Goal: Transaction & Acquisition: Purchase product/service

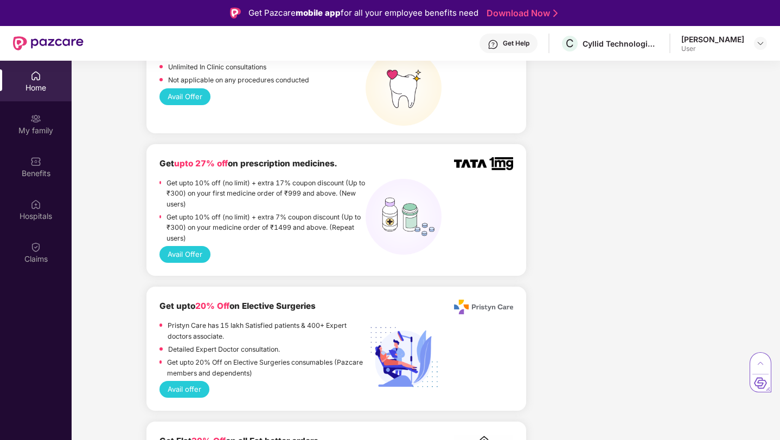
scroll to position [982, 0]
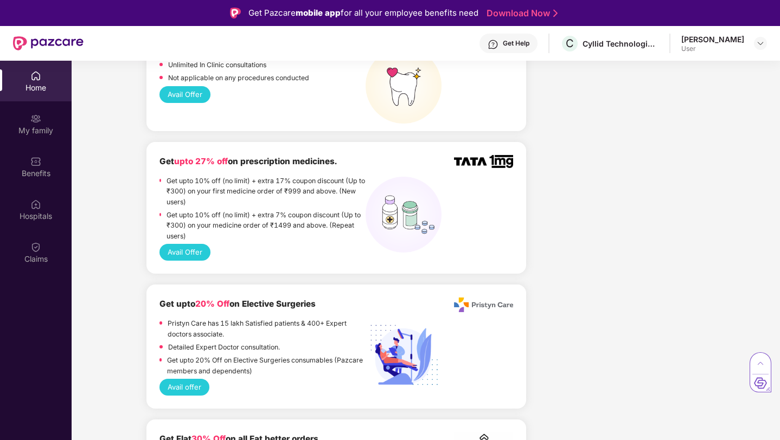
click at [216, 176] on p "Get upto 10% off (no limit) + extra 17% coupon discount (Up to ₹300) on your fi…" at bounding box center [266, 191] width 199 height 31
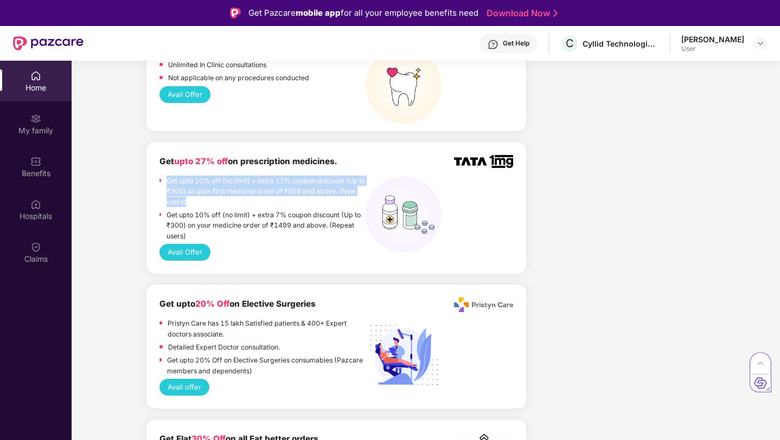
click at [216, 176] on p "Get upto 10% off (no limit) + extra 17% coupon discount (Up to ₹300) on your fi…" at bounding box center [266, 191] width 199 height 31
click at [226, 176] on p "Get upto 10% off (no limit) + extra 17% coupon discount (Up to ₹300) on your fi…" at bounding box center [266, 191] width 199 height 31
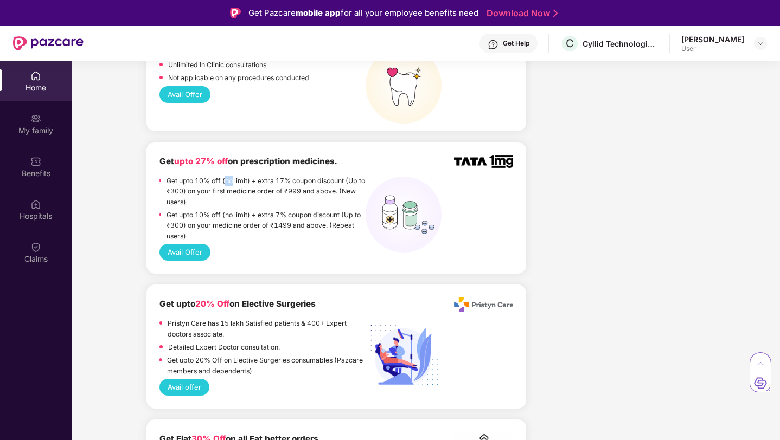
click at [226, 176] on p "Get upto 10% off (no limit) + extra 17% coupon discount (Up to ₹300) on your fi…" at bounding box center [266, 191] width 199 height 31
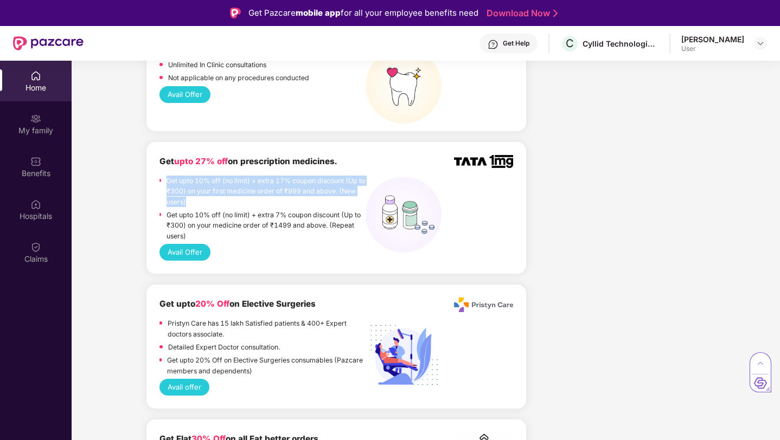
click at [226, 176] on p "Get upto 10% off (no limit) + extra 17% coupon discount (Up to ₹300) on your fi…" at bounding box center [266, 191] width 199 height 31
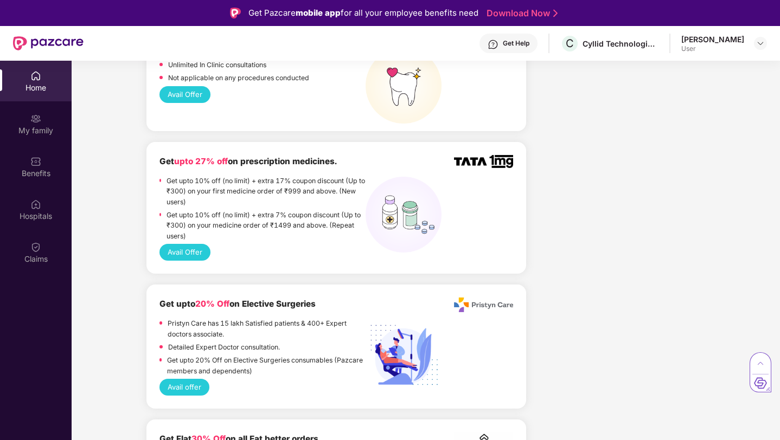
click at [235, 184] on p "Get upto 10% off (no limit) + extra 17% coupon discount (Up to ₹300) on your fi…" at bounding box center [266, 191] width 199 height 31
click at [201, 244] on button "Avail Offer" at bounding box center [184, 252] width 51 height 17
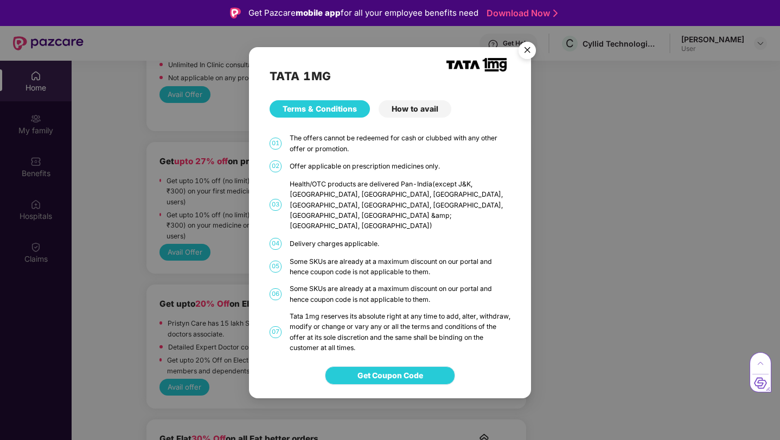
click at [406, 370] on span "Get Coupon Code" at bounding box center [390, 376] width 66 height 12
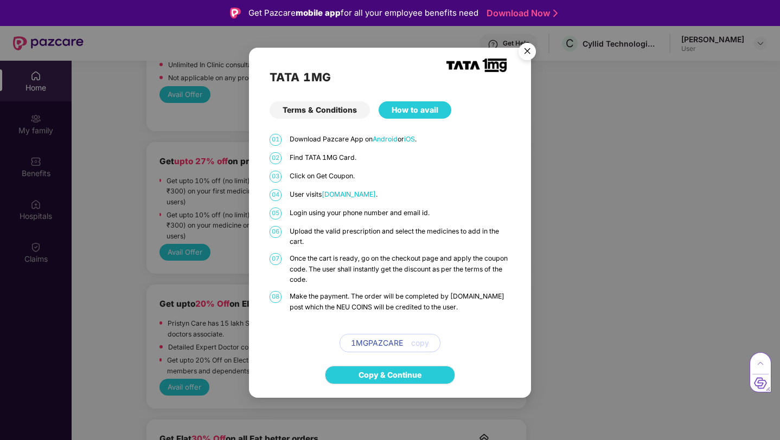
click at [423, 345] on span "copy" at bounding box center [420, 343] width 18 height 12
click at [404, 381] on link "Copy & Continue" at bounding box center [390, 375] width 63 height 12
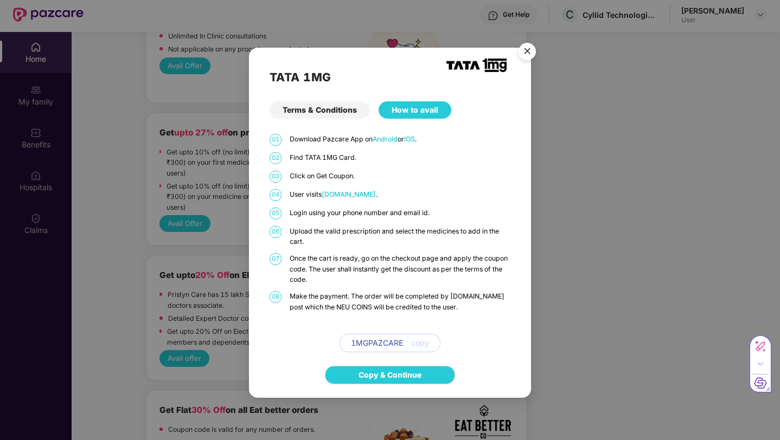
scroll to position [28, 0]
click at [396, 207] on div "01 Download Pazcare App on Android or iOS . 02 Find TATA 1MG Card. 03 Click on …" at bounding box center [390, 243] width 241 height 219
click at [396, 220] on div "01 Download Pazcare App on Android or iOS . 02 Find TATA 1MG Card. 03 Click on …" at bounding box center [390, 243] width 241 height 219
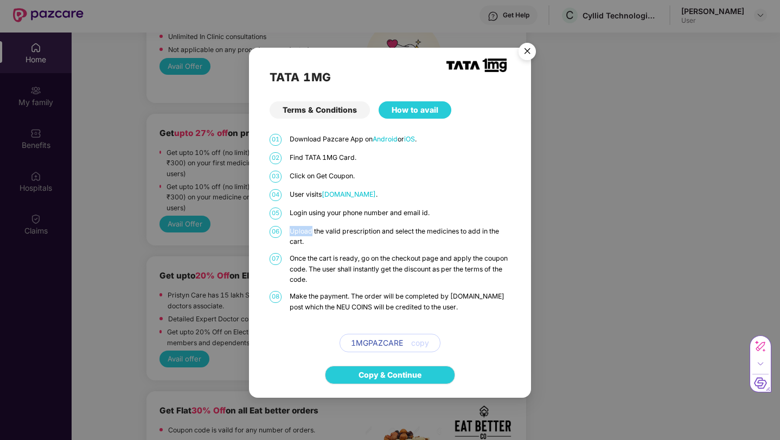
click at [396, 220] on div "01 Download Pazcare App on Android or iOS . 02 Find TATA 1MG Card. 03 Click on …" at bounding box center [390, 243] width 241 height 219
click at [405, 230] on p "Upload the valid prescription and select the medicines to add in the cart." at bounding box center [400, 236] width 221 height 21
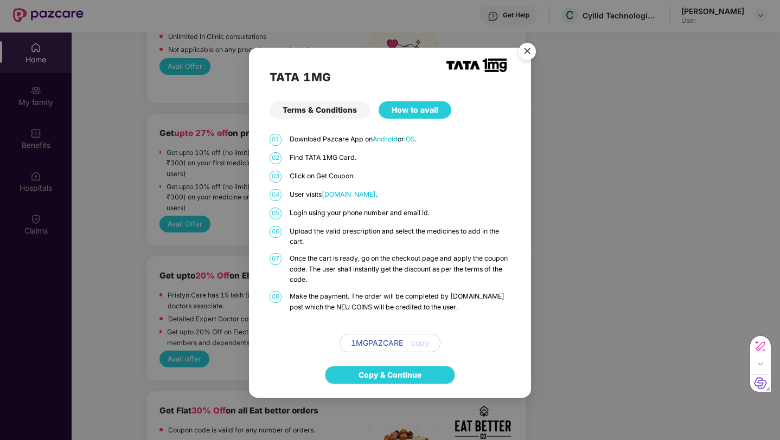
click at [418, 271] on p "Once the cart is ready, go on the checkout page and apply the coupon code. The …" at bounding box center [400, 268] width 221 height 31
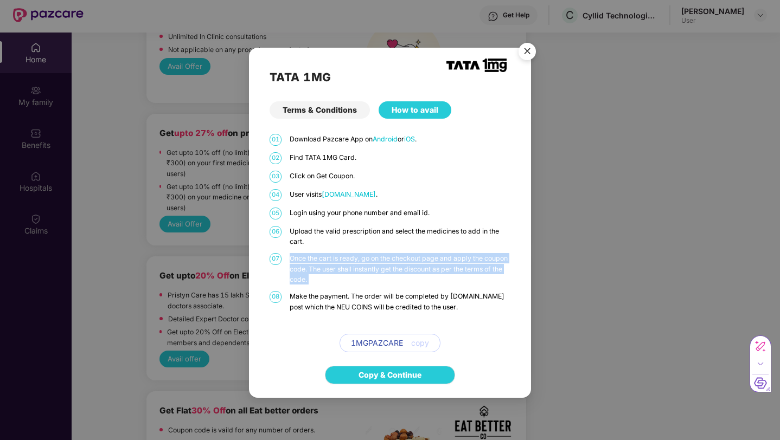
click at [418, 271] on p "Once the cart is ready, go on the checkout page and apply the coupon code. The …" at bounding box center [400, 268] width 221 height 31
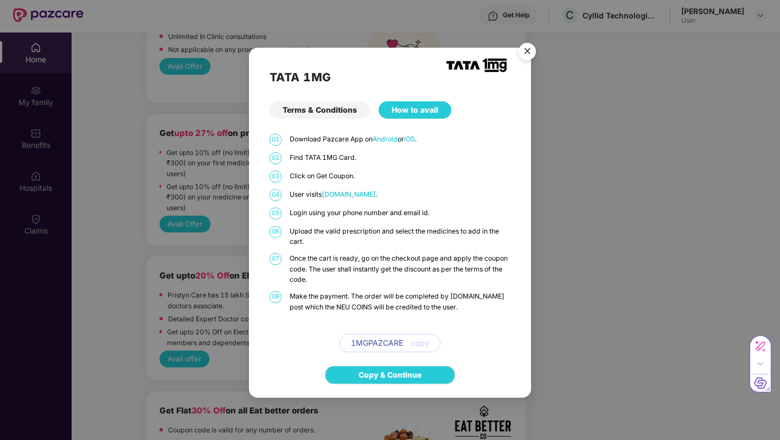
click at [426, 287] on div "01 Download Pazcare App on Android or iOS . 02 Find TATA 1MG Card. 03 Click on …" at bounding box center [390, 243] width 241 height 219
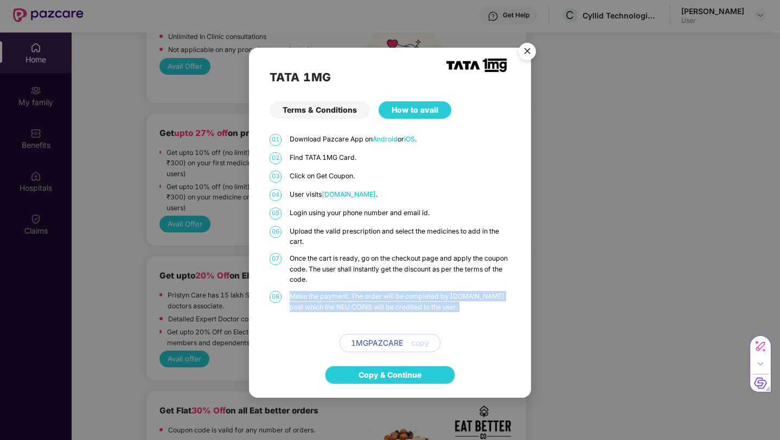
click at [426, 287] on div "01 Download Pazcare App on Android or iOS . 02 Find TATA 1MG Card. 03 Click on …" at bounding box center [390, 243] width 241 height 219
click at [521, 56] on img "Close" at bounding box center [527, 53] width 30 height 30
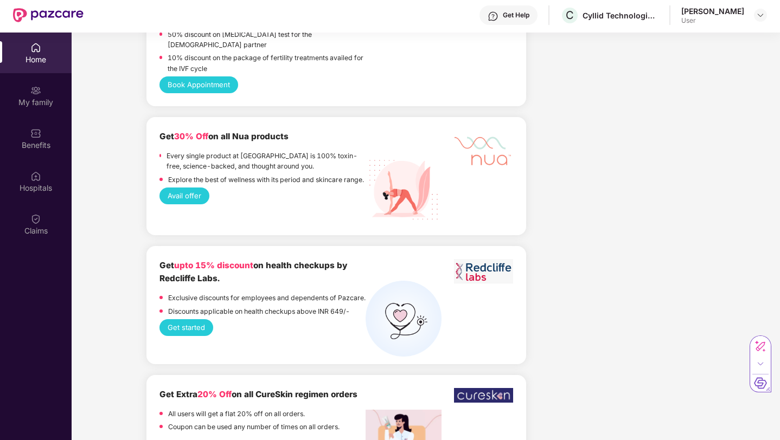
scroll to position [61, 0]
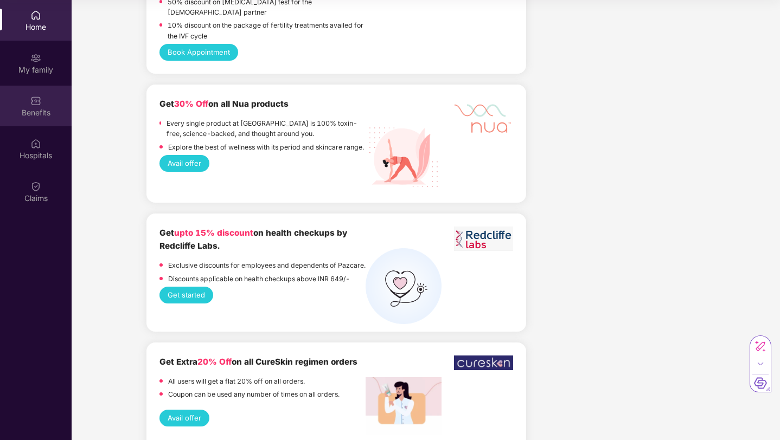
click at [38, 91] on div "Benefits" at bounding box center [36, 106] width 72 height 41
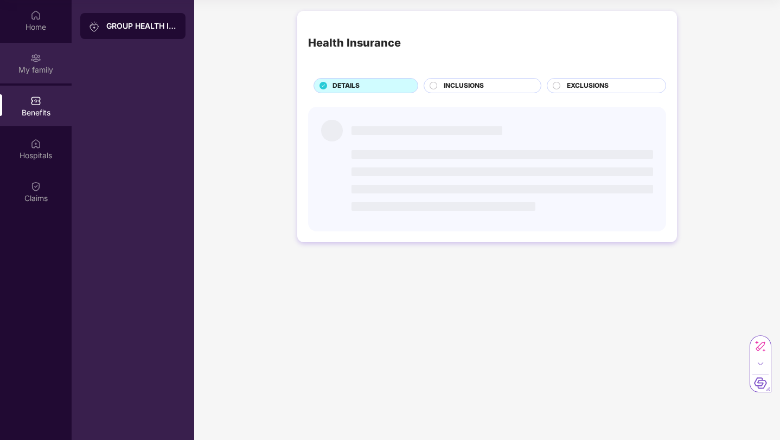
click at [41, 69] on div "My family" at bounding box center [36, 70] width 72 height 11
